Goal: Task Accomplishment & Management: Use online tool/utility

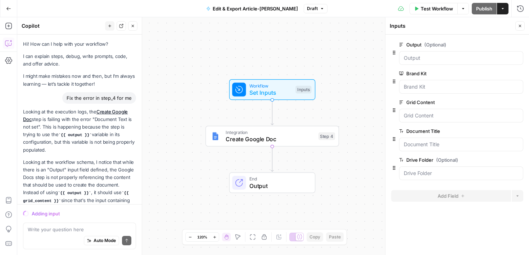
scroll to position [431, 0]
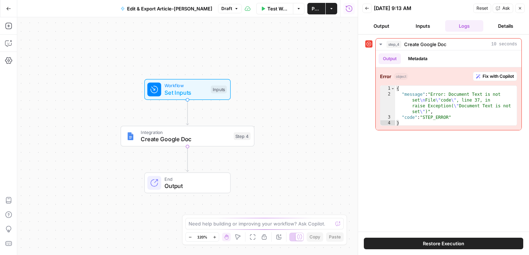
click at [403, 242] on button "Restore Execution" at bounding box center [443, 244] width 159 height 12
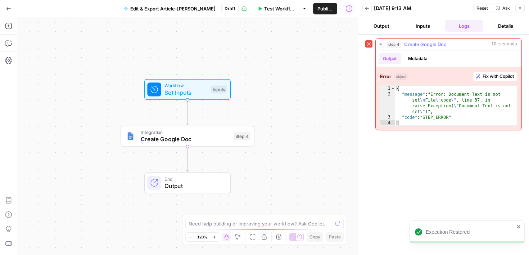
click at [506, 75] on span "Fix with Copilot" at bounding box center [498, 76] width 31 height 6
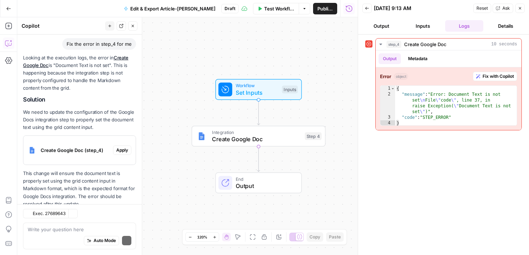
scroll to position [75, 0]
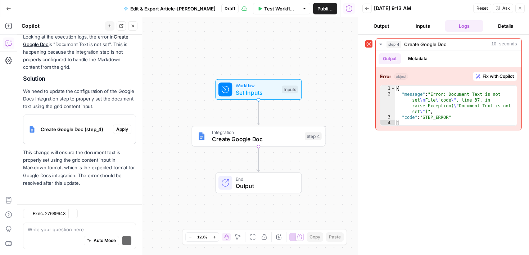
click at [123, 148] on div "Looking at the execution logs, the error in Create Google Doc is "Document Text…" at bounding box center [79, 110] width 113 height 154
click at [122, 130] on span "Apply" at bounding box center [122, 129] width 12 height 6
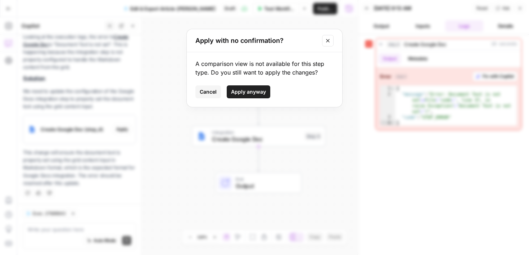
click at [256, 93] on span "Apply anyway" at bounding box center [248, 91] width 35 height 7
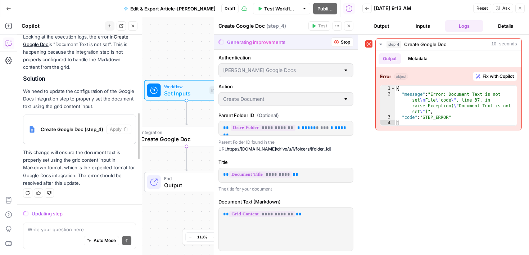
drag, startPoint x: 139, startPoint y: 104, endPoint x: 139, endPoint y: 95, distance: 9.4
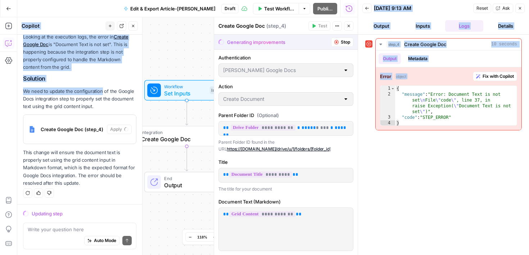
drag, startPoint x: 101, startPoint y: 92, endPoint x: 80, endPoint y: 264, distance: 173.3
click at [80, 254] on html "Cohort 4 New Home Browse Your Data Usage Settings Recent Grids Molly's Content …" at bounding box center [264, 127] width 529 height 255
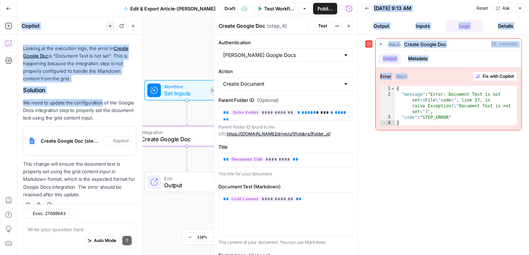
scroll to position [86, 0]
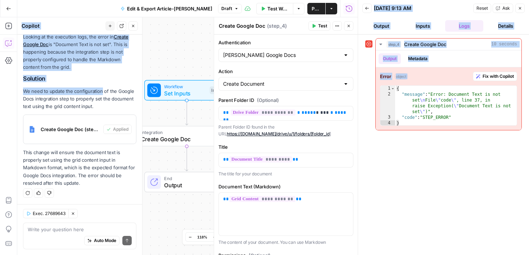
click at [322, 27] on span "Test" at bounding box center [322, 26] width 9 height 6
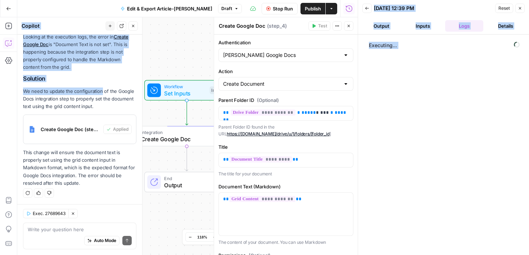
click at [202, 212] on div "Workflow Set Inputs Inputs Integration Create Google Doc Step 4 End Output" at bounding box center [187, 136] width 340 height 238
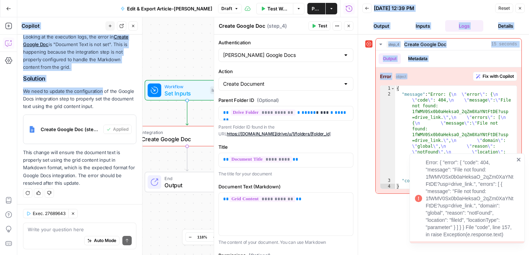
click at [520, 160] on icon "close" at bounding box center [518, 160] width 5 height 6
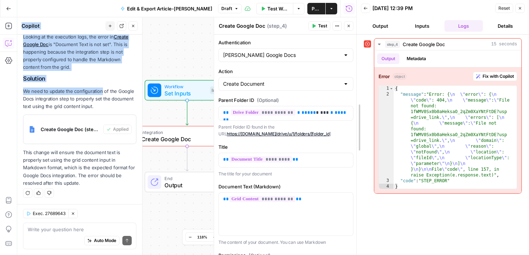
drag, startPoint x: 361, startPoint y: 125, endPoint x: 359, endPoint y: 84, distance: 40.7
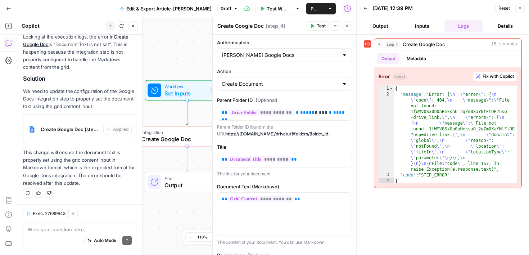
click at [366, 140] on div "step_4 Create Google Doc 15 seconds Output Metadata Error object Fix with Copil…" at bounding box center [443, 113] width 158 height 150
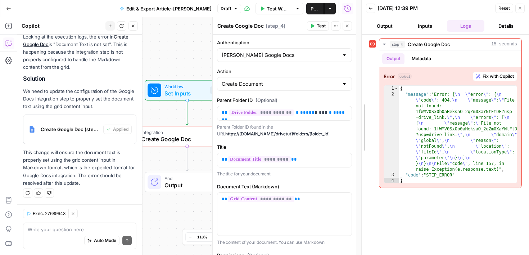
drag, startPoint x: 358, startPoint y: 122, endPoint x: 363, endPoint y: 165, distance: 43.0
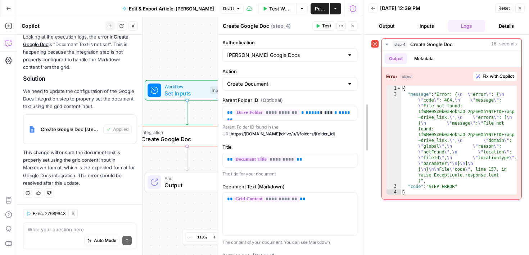
drag, startPoint x: 365, startPoint y: 142, endPoint x: 367, endPoint y: 199, distance: 57.6
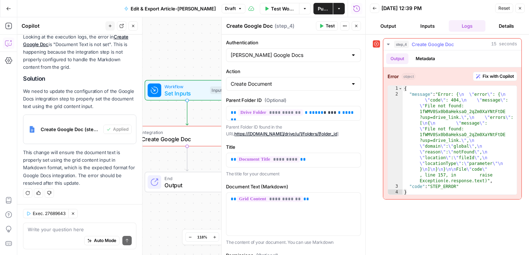
click at [504, 77] on span "Fix with Copilot" at bounding box center [498, 76] width 31 height 6
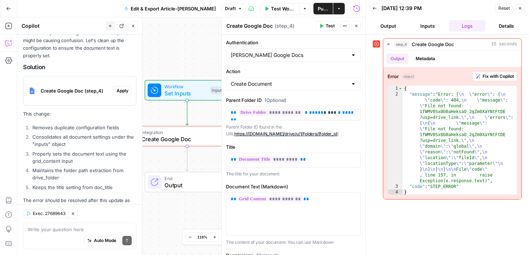
scroll to position [312, 0]
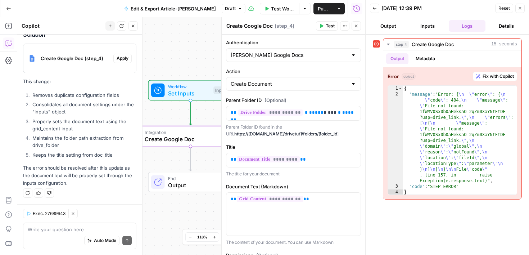
click at [121, 58] on span "Apply" at bounding box center [123, 58] width 12 height 6
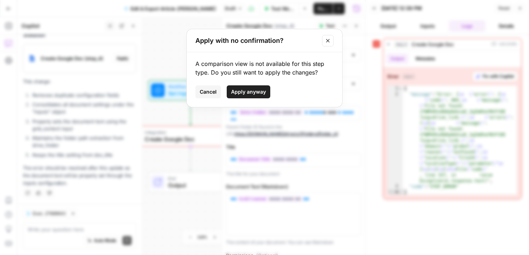
click at [251, 94] on span "Apply anyway" at bounding box center [248, 91] width 35 height 7
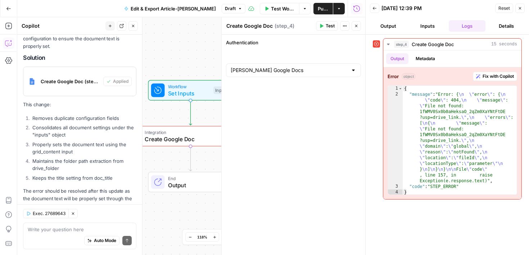
scroll to position [323, 0]
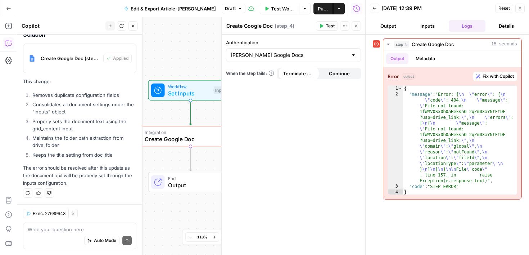
click at [323, 28] on button "Test" at bounding box center [327, 25] width 22 height 9
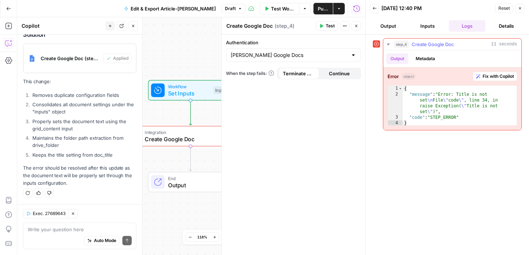
click at [492, 76] on span "Fix with Copilot" at bounding box center [498, 76] width 31 height 6
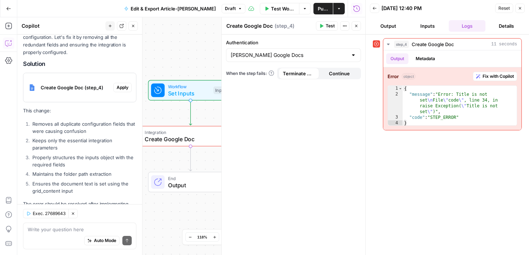
scroll to position [564, 0]
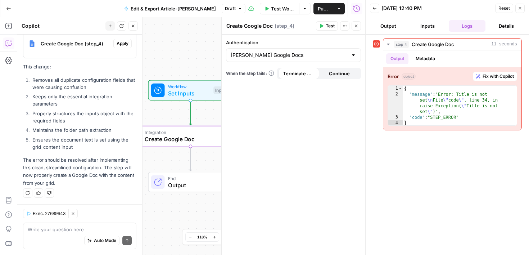
click at [124, 42] on span "Apply" at bounding box center [123, 43] width 12 height 6
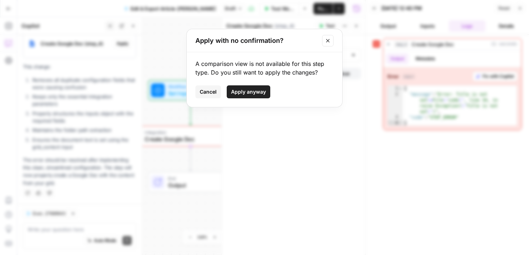
click at [248, 91] on span "Apply anyway" at bounding box center [248, 91] width 35 height 7
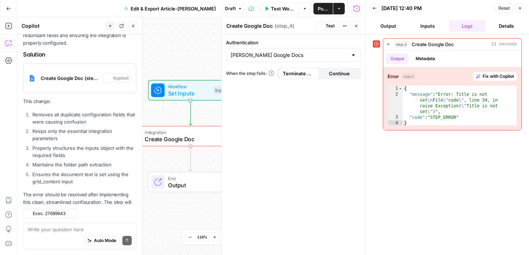
scroll to position [575, 0]
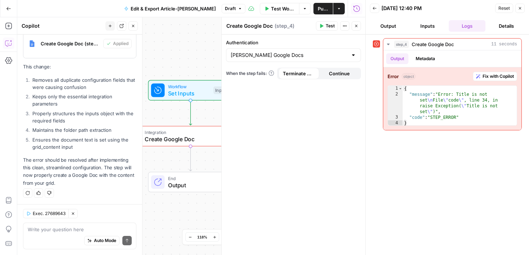
click at [326, 26] on span "Test" at bounding box center [330, 26] width 9 height 6
click at [506, 28] on button "Details" at bounding box center [506, 26] width 37 height 12
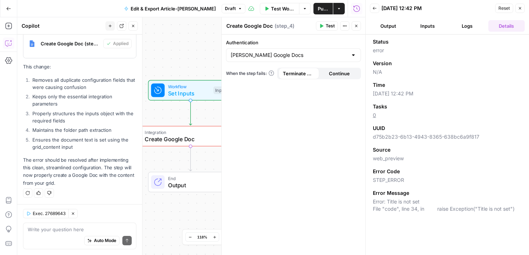
click at [425, 24] on button "Inputs" at bounding box center [428, 26] width 37 height 12
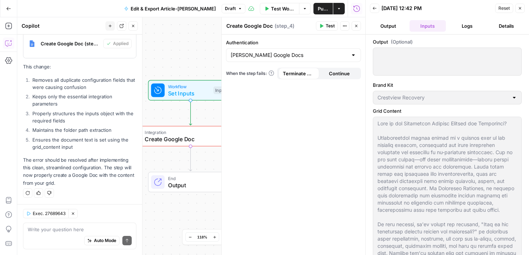
click at [524, 85] on div "Output (Optional) Brand Kit Crestview Recovery Grid Content The content from yo…" at bounding box center [447, 145] width 163 height 220
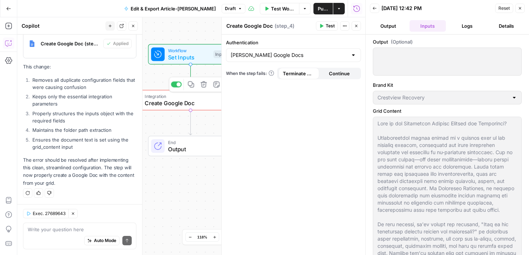
click at [185, 103] on span "Create Google Doc" at bounding box center [189, 103] width 88 height 9
click at [519, 9] on icon "button" at bounding box center [520, 8] width 4 height 4
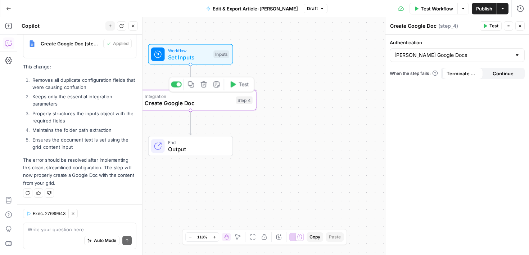
click at [238, 105] on div "Integration Create Google Doc Step 4 Copy step Delete step Add Note Test" at bounding box center [190, 100] width 125 height 14
click at [188, 108] on div "Integration Create Google Doc Step 4 Copy step Delete step Add Note Test" at bounding box center [191, 100] width 132 height 21
click at [155, 105] on span "Create Google Doc" at bounding box center [189, 103] width 88 height 9
click at [243, 83] on span "Test" at bounding box center [244, 85] width 10 height 8
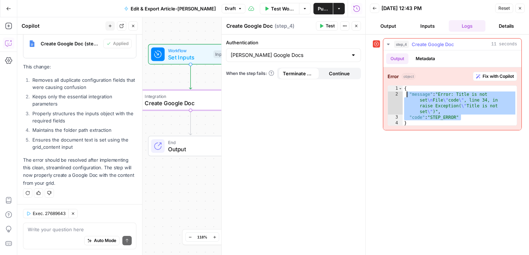
drag, startPoint x: 467, startPoint y: 118, endPoint x: 408, endPoint y: 92, distance: 64.7
click at [407, 92] on div "{ "message" : "Error: Title is not set \n File \" code \" , line 34, in raise E…" at bounding box center [460, 112] width 114 height 52
type textarea "**********"
